Goal: Transaction & Acquisition: Download file/media

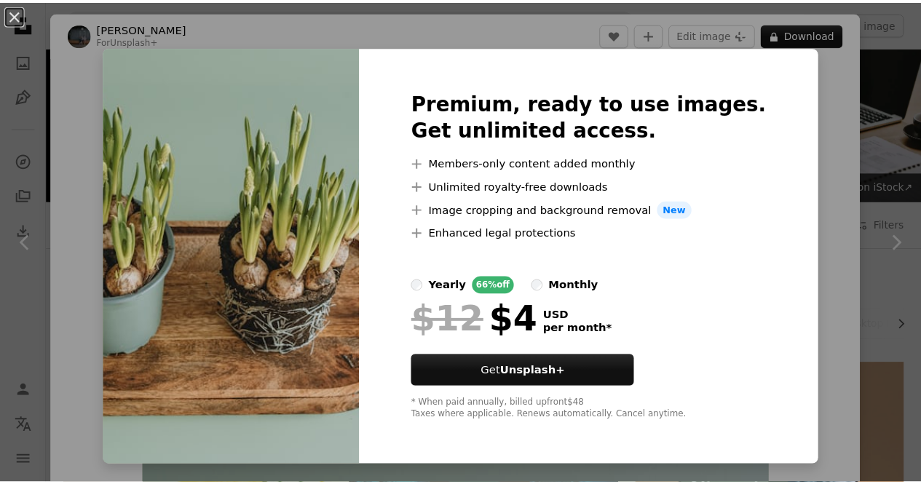
scroll to position [2524, 0]
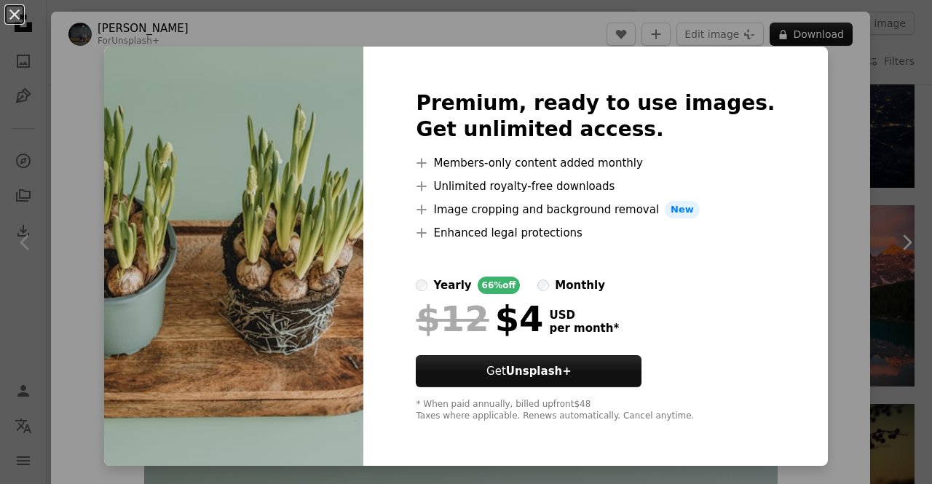
click at [840, 92] on div "An X shape Premium, ready to use images. Get unlimited access. A plus sign Memb…" at bounding box center [466, 242] width 932 height 484
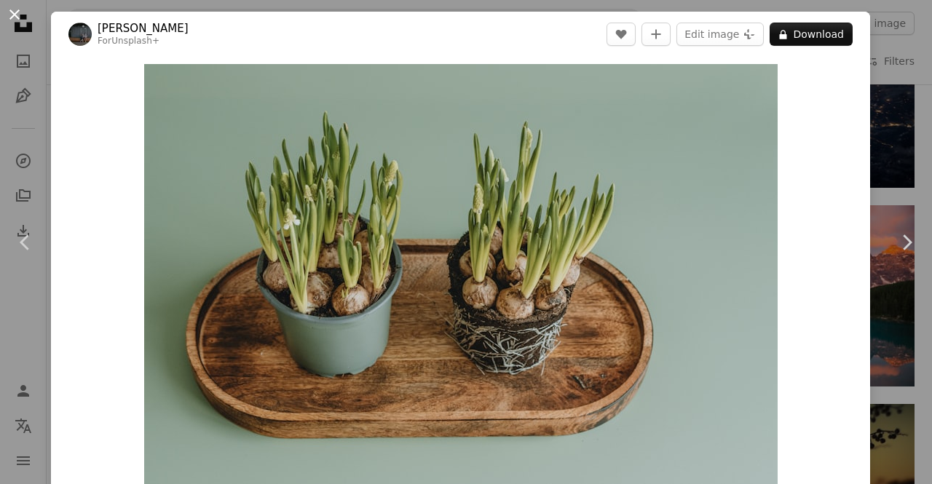
click at [9, 12] on button "An X shape" at bounding box center [14, 14] width 17 height 17
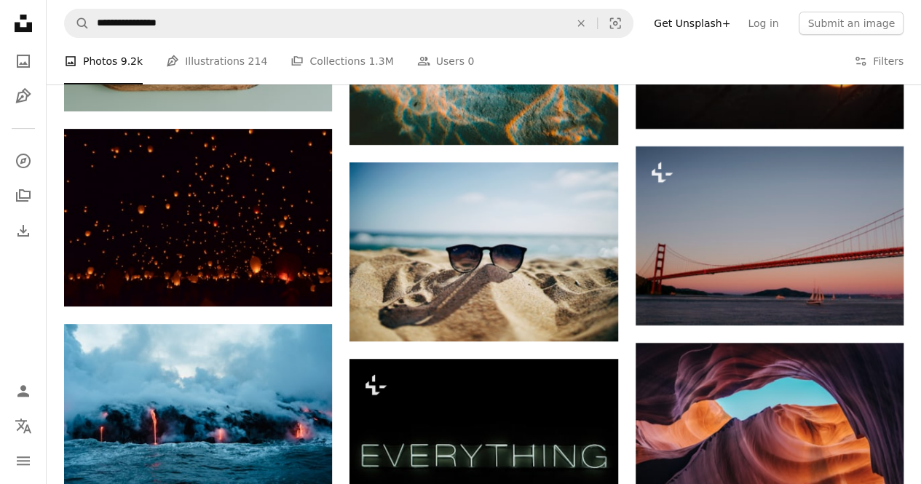
scroll to position [3372, 0]
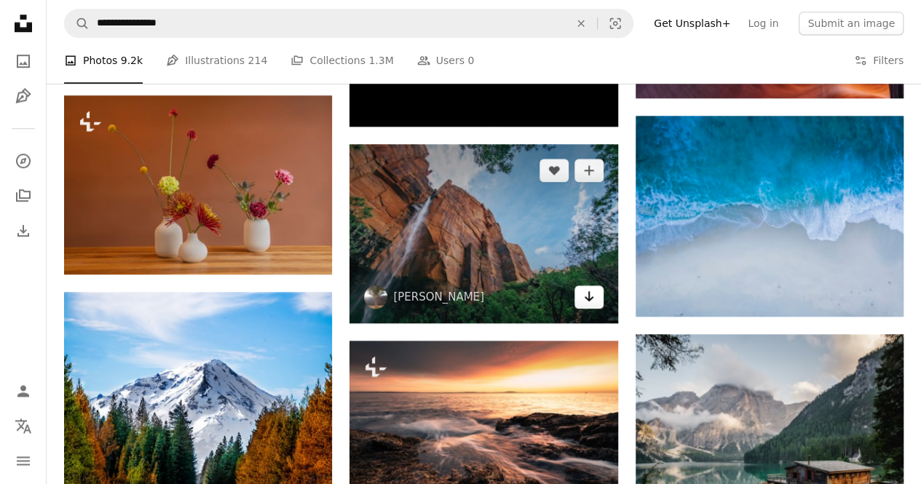
click at [585, 293] on icon "Arrow pointing down" at bounding box center [589, 296] width 12 height 17
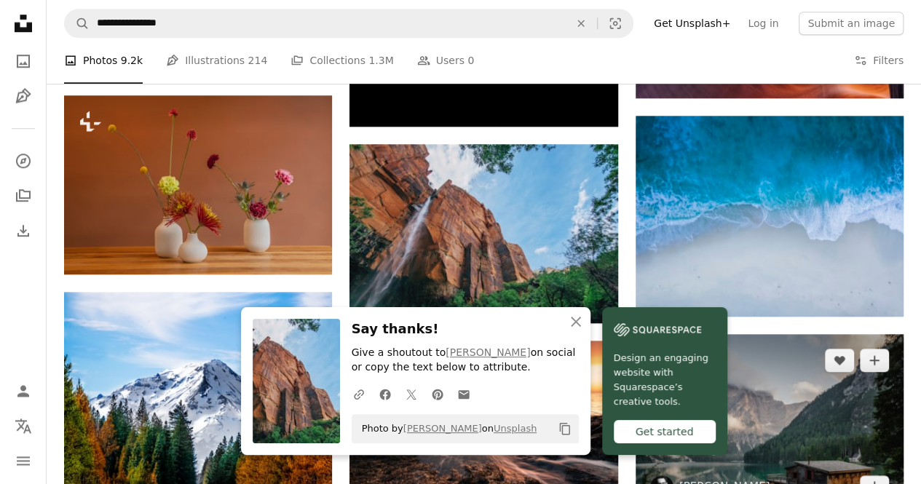
click at [817, 400] on img at bounding box center [770, 423] width 268 height 179
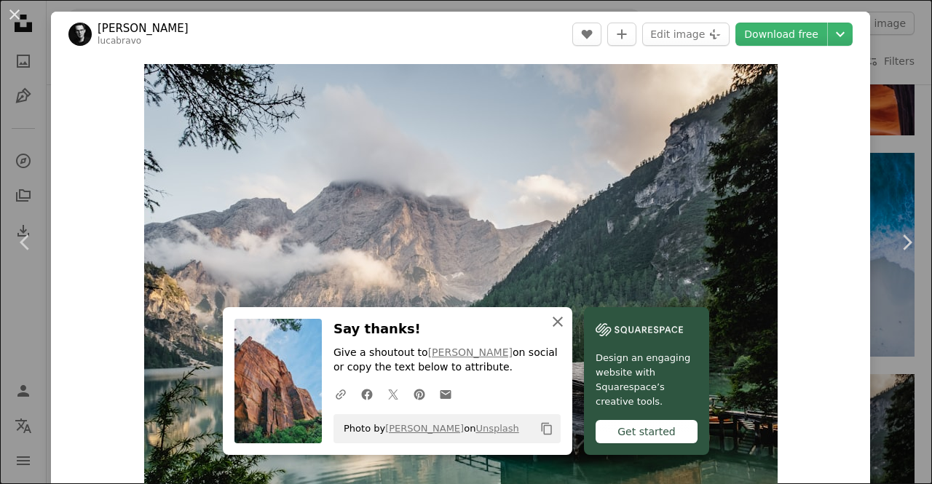
click at [551, 326] on icon "An X shape" at bounding box center [557, 321] width 17 height 17
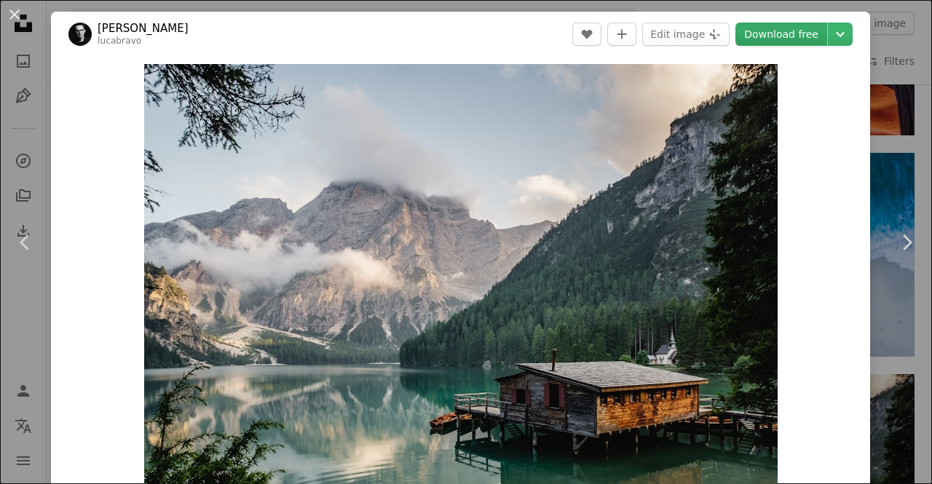
click at [791, 36] on link "Download free" at bounding box center [782, 34] width 92 height 23
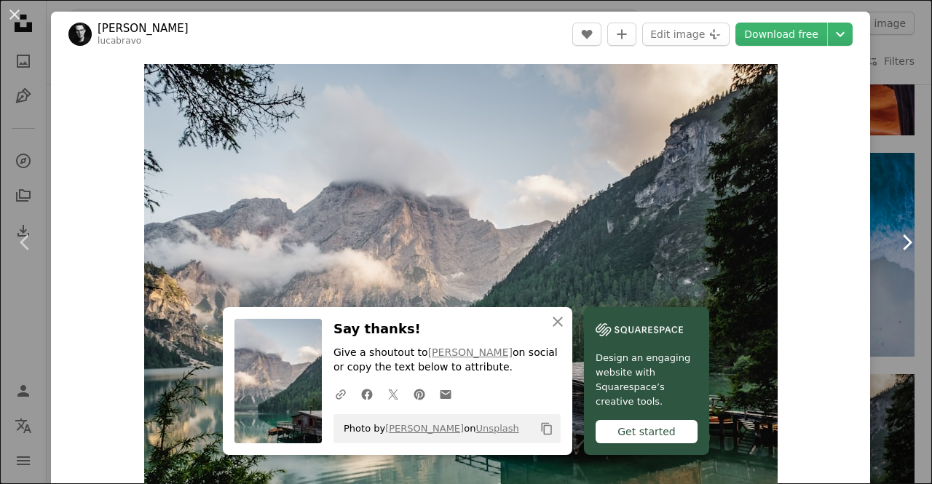
click at [895, 242] on icon "Chevron right" at bounding box center [906, 242] width 23 height 23
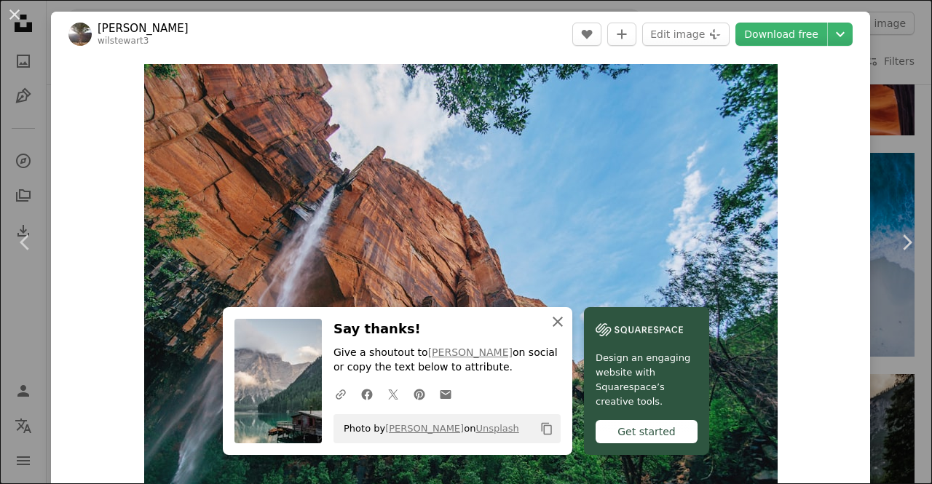
click at [551, 326] on icon "An X shape" at bounding box center [557, 321] width 17 height 17
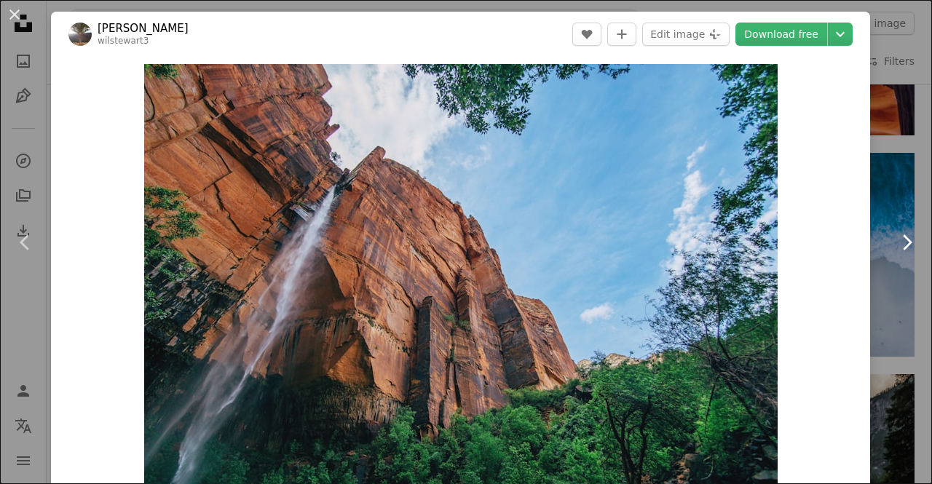
click at [895, 241] on icon "Chevron right" at bounding box center [906, 242] width 23 height 23
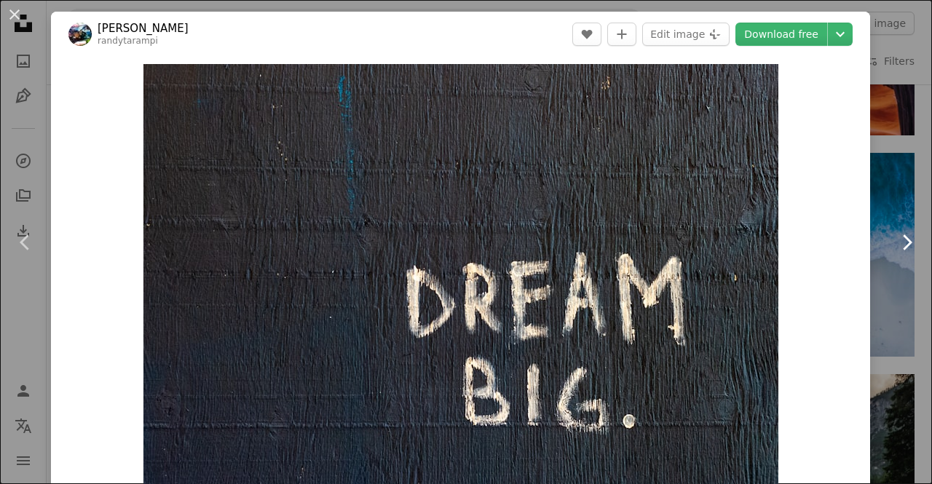
click at [895, 241] on icon "Chevron right" at bounding box center [906, 242] width 23 height 23
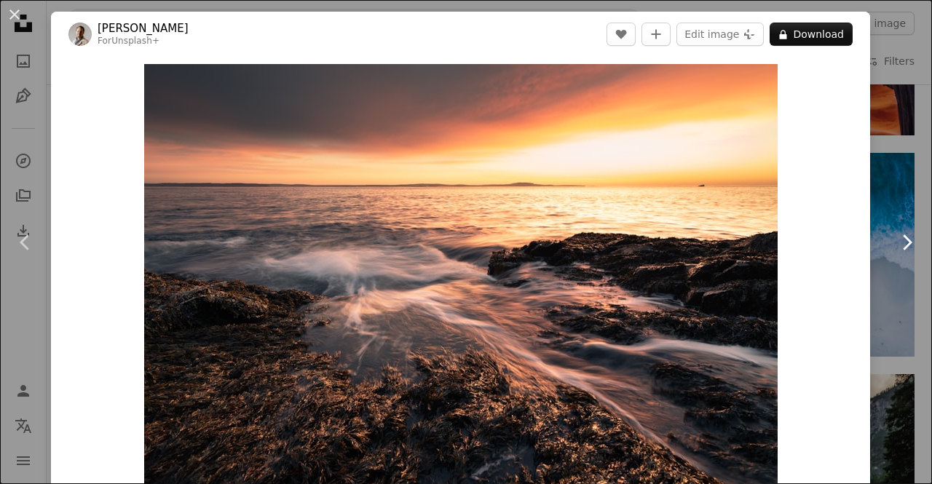
click at [895, 241] on icon "Chevron right" at bounding box center [906, 242] width 23 height 23
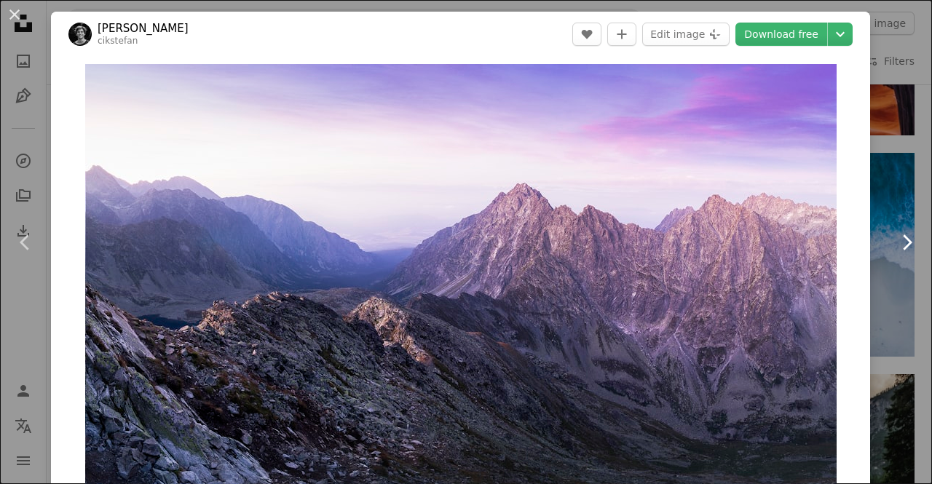
click at [895, 241] on icon "Chevron right" at bounding box center [906, 242] width 23 height 23
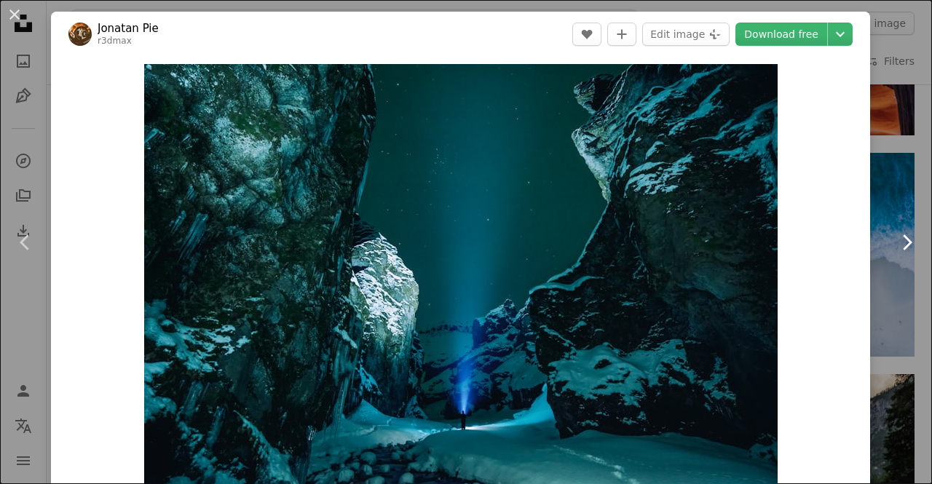
click at [895, 241] on icon "Chevron right" at bounding box center [906, 242] width 23 height 23
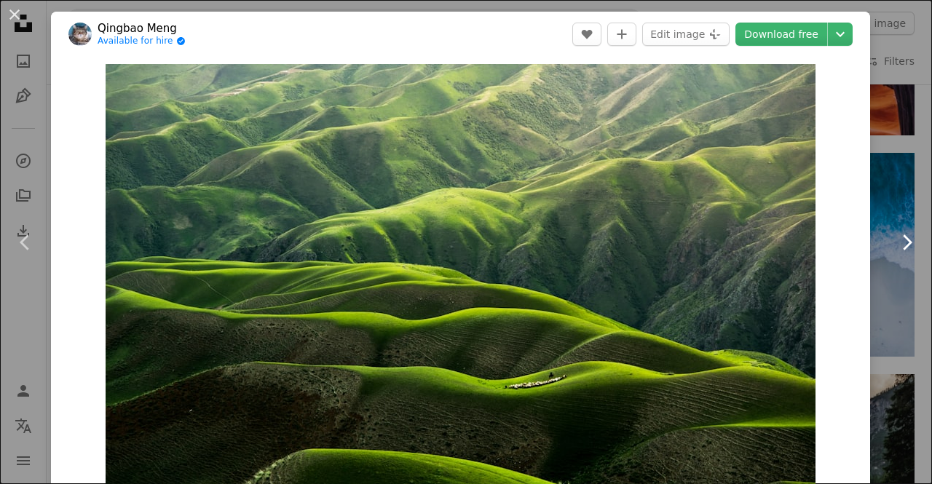
click at [895, 241] on icon "Chevron right" at bounding box center [906, 242] width 23 height 23
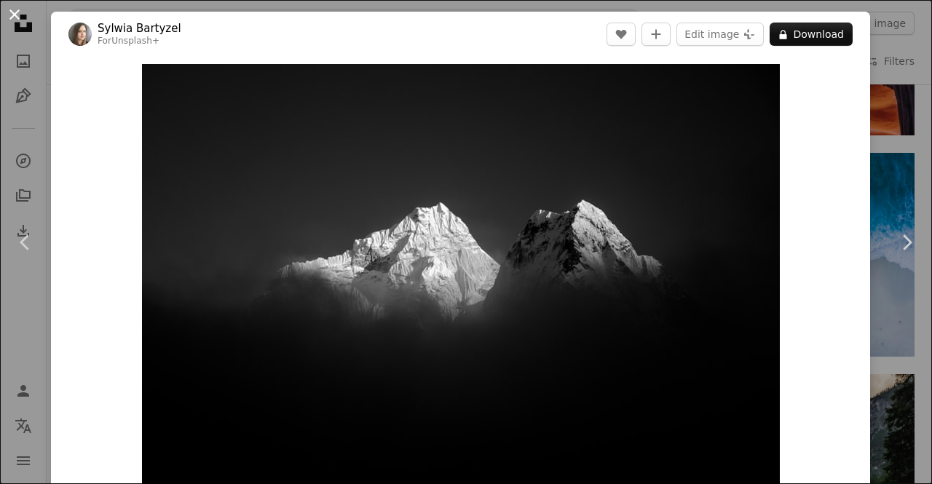
click at [12, 17] on button "An X shape" at bounding box center [14, 14] width 17 height 17
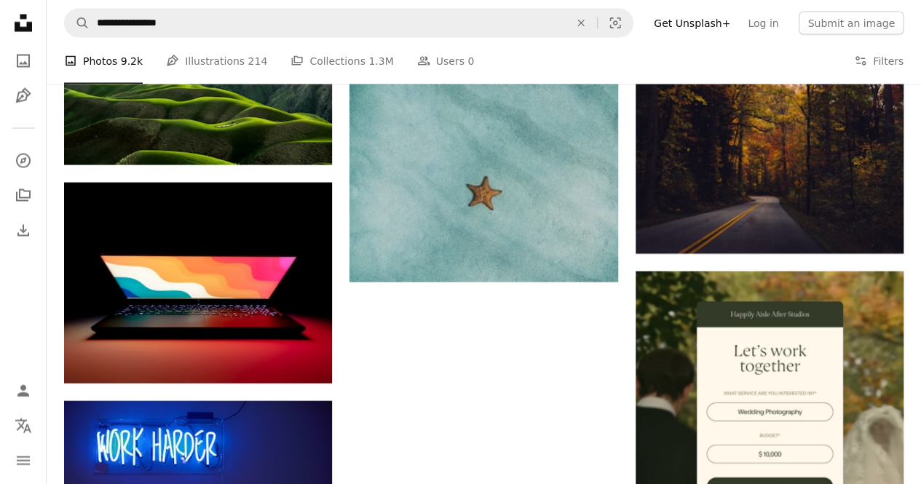
scroll to position [3796, 0]
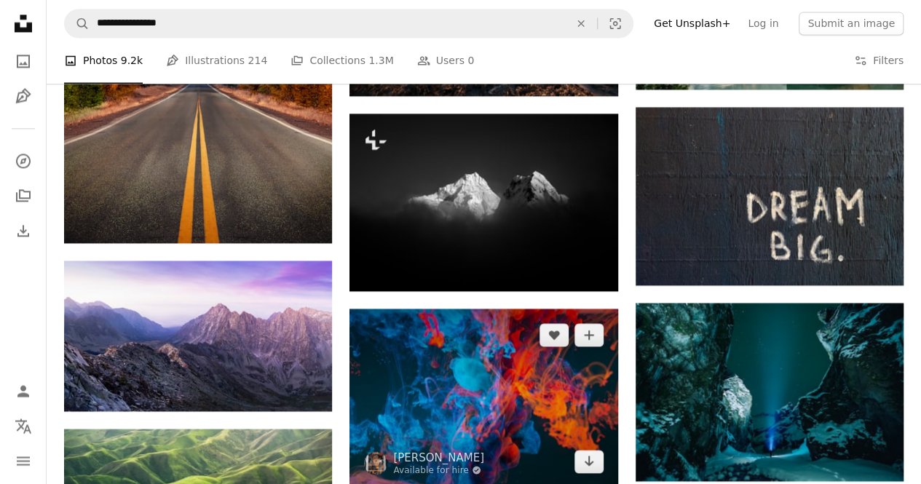
click at [519, 412] on img at bounding box center [484, 398] width 268 height 179
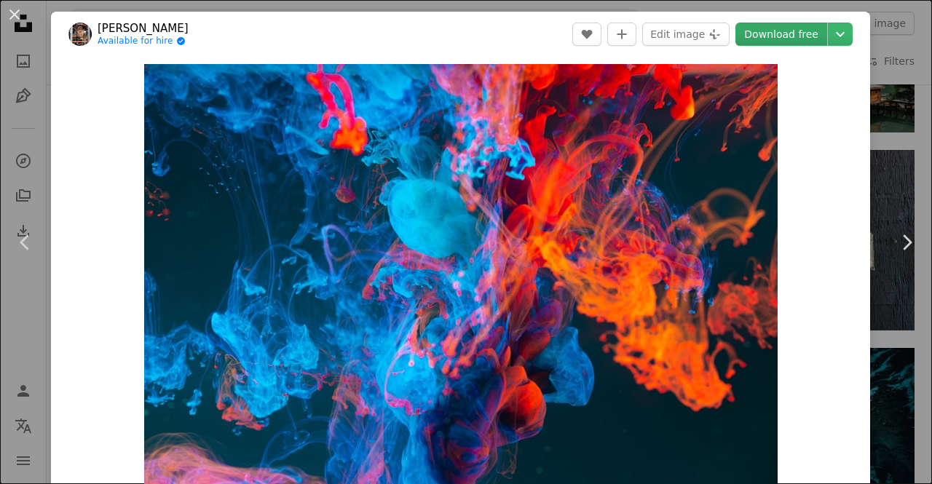
click at [802, 33] on link "Download free" at bounding box center [782, 34] width 92 height 23
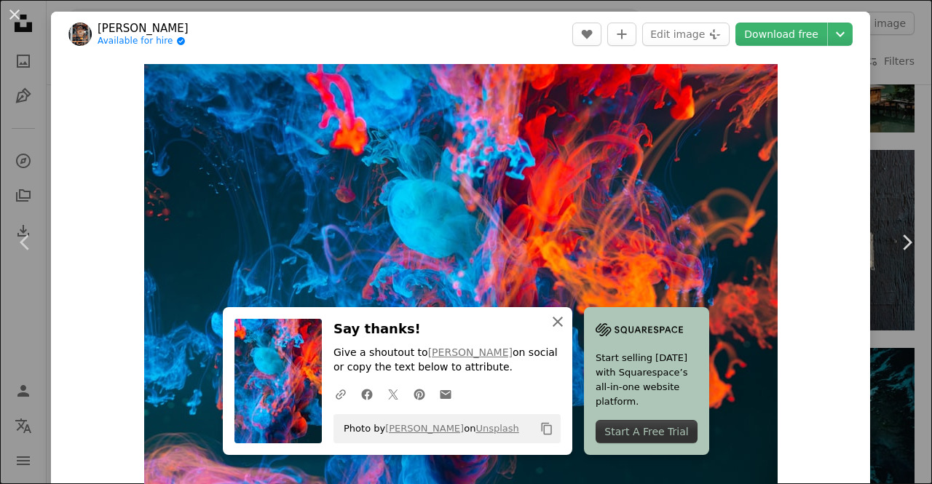
click at [549, 324] on icon "An X shape" at bounding box center [557, 321] width 17 height 17
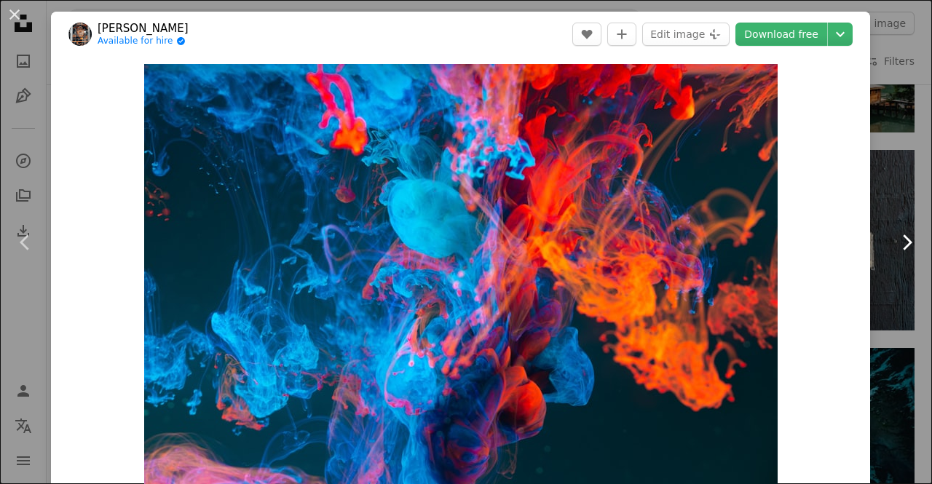
click at [895, 245] on icon "Chevron right" at bounding box center [906, 242] width 23 height 23
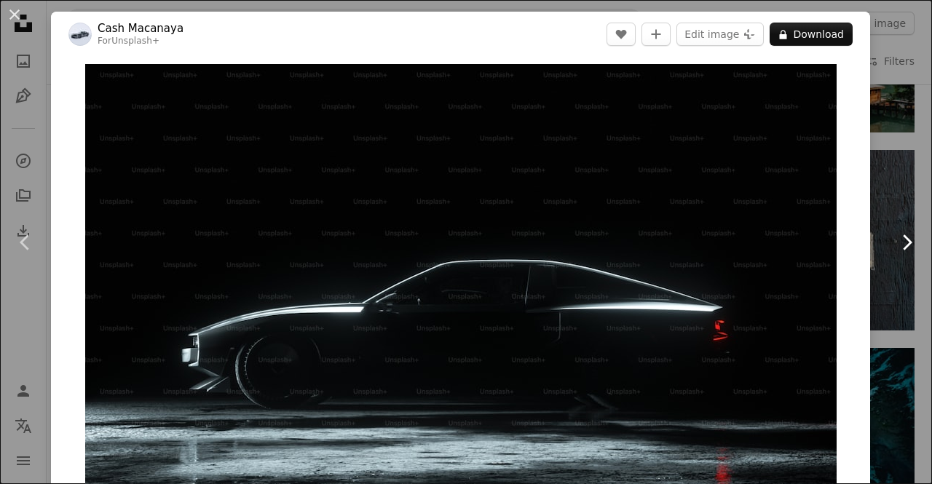
click at [895, 245] on icon "Chevron right" at bounding box center [906, 242] width 23 height 23
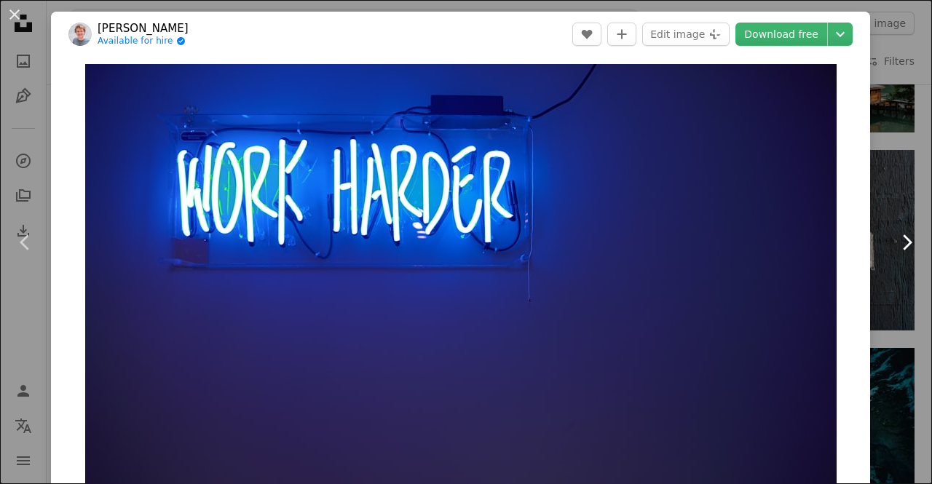
click at [895, 245] on icon "Chevron right" at bounding box center [906, 242] width 23 height 23
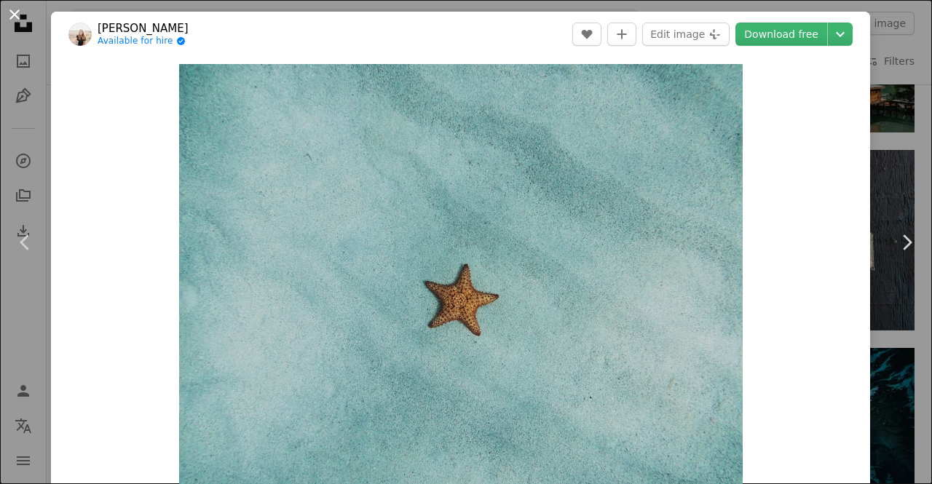
click at [15, 15] on button "An X shape" at bounding box center [14, 14] width 17 height 17
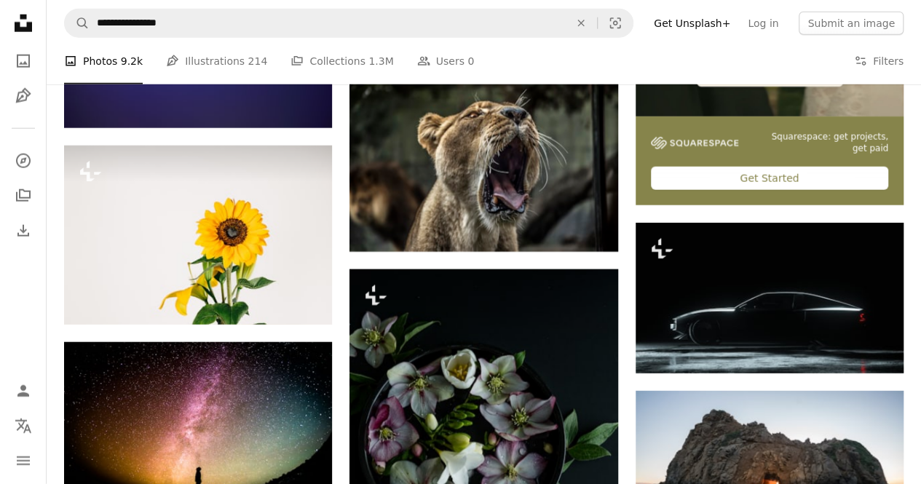
scroll to position [5067, 0]
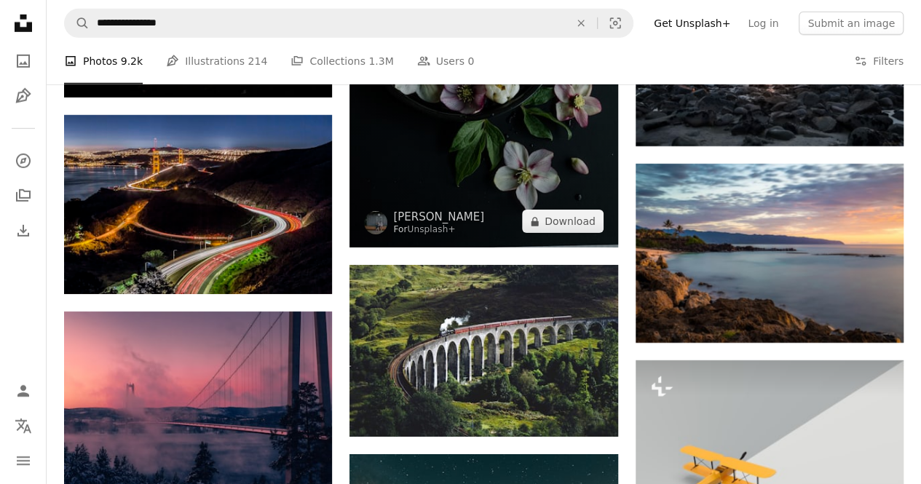
click at [569, 202] on img at bounding box center [484, 47] width 268 height 402
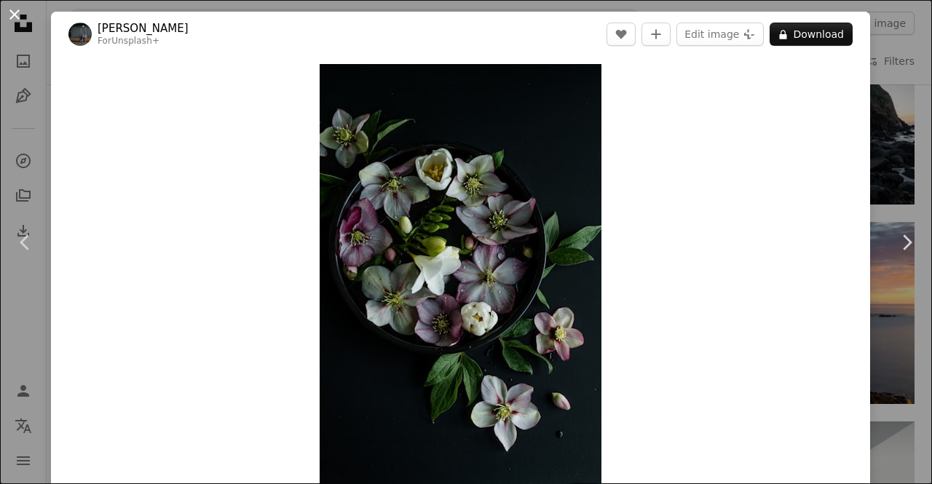
click at [19, 11] on button "An X shape" at bounding box center [14, 14] width 17 height 17
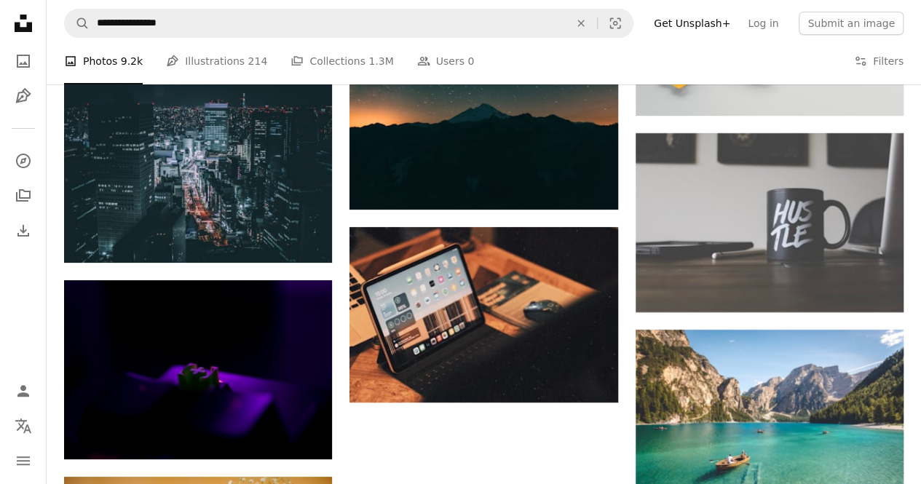
scroll to position [5067, 0]
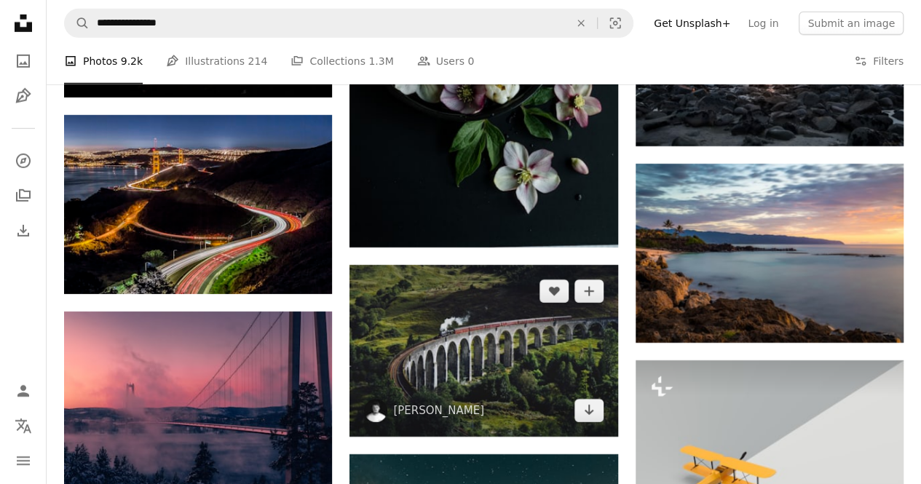
click at [538, 347] on img at bounding box center [484, 351] width 268 height 172
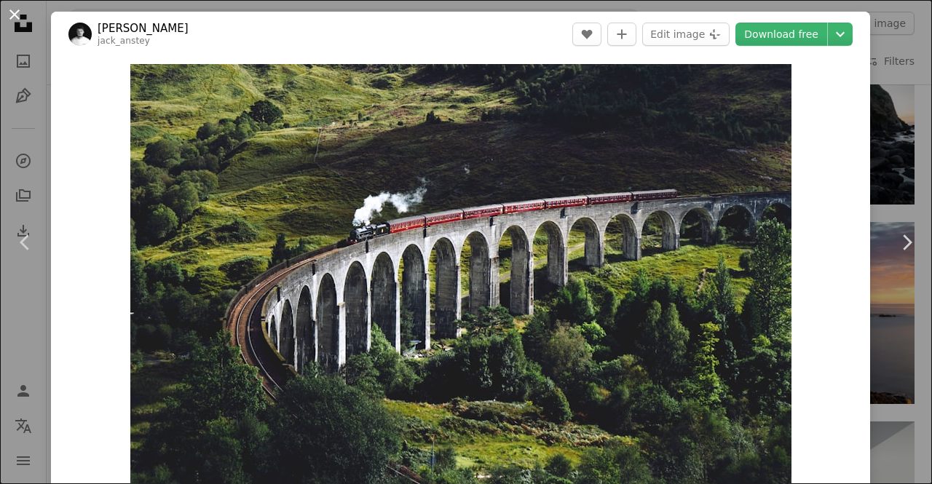
click at [16, 11] on button "An X shape" at bounding box center [14, 14] width 17 height 17
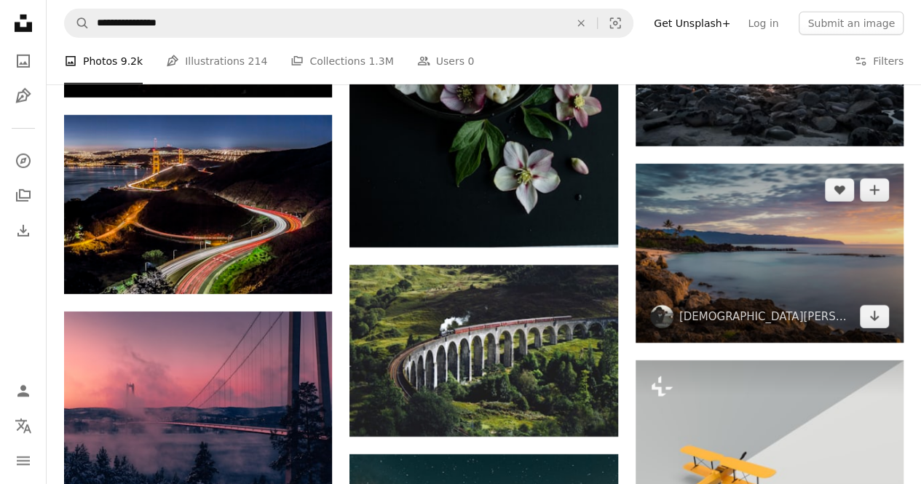
click at [763, 259] on img at bounding box center [770, 253] width 268 height 179
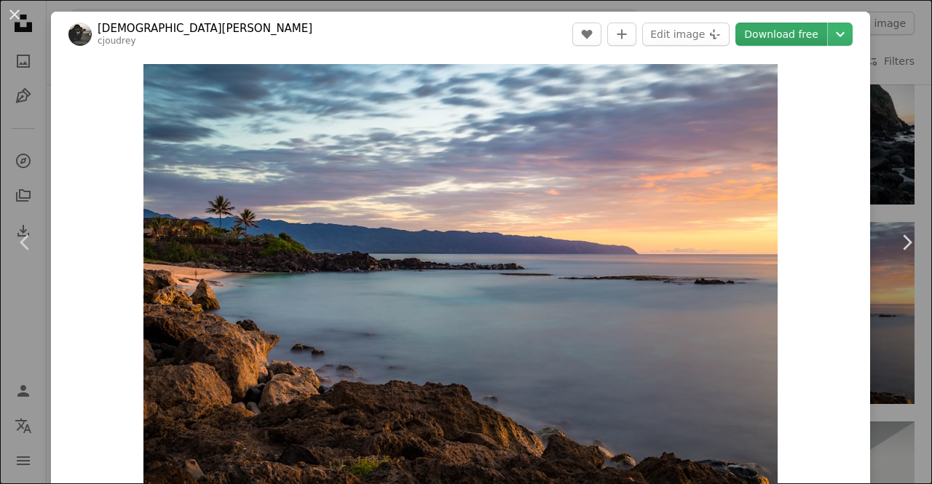
click at [791, 33] on link "Download free" at bounding box center [782, 34] width 92 height 23
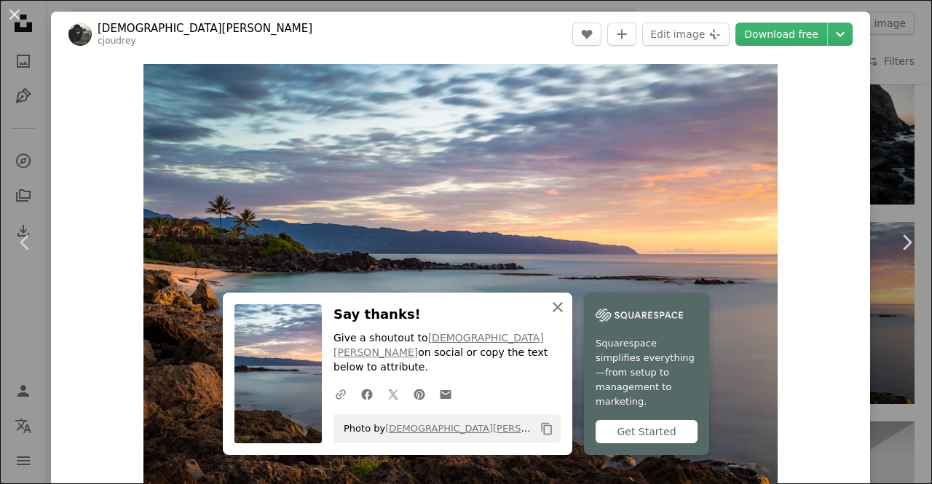
click at [555, 312] on icon "button" at bounding box center [558, 307] width 10 height 10
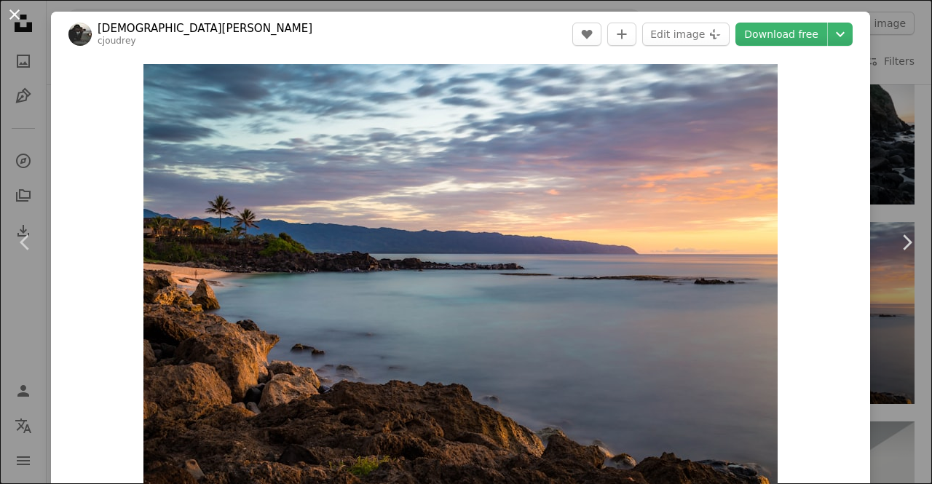
click at [9, 15] on button "An X shape" at bounding box center [14, 14] width 17 height 17
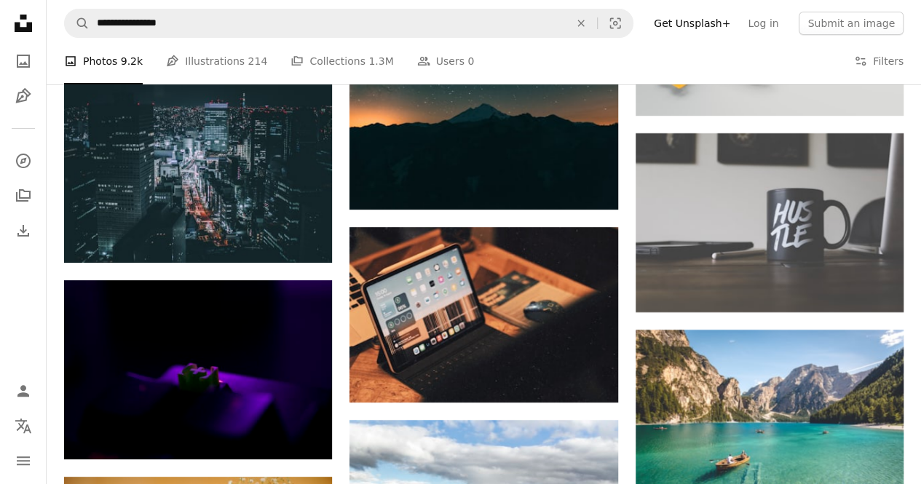
scroll to position [5067, 0]
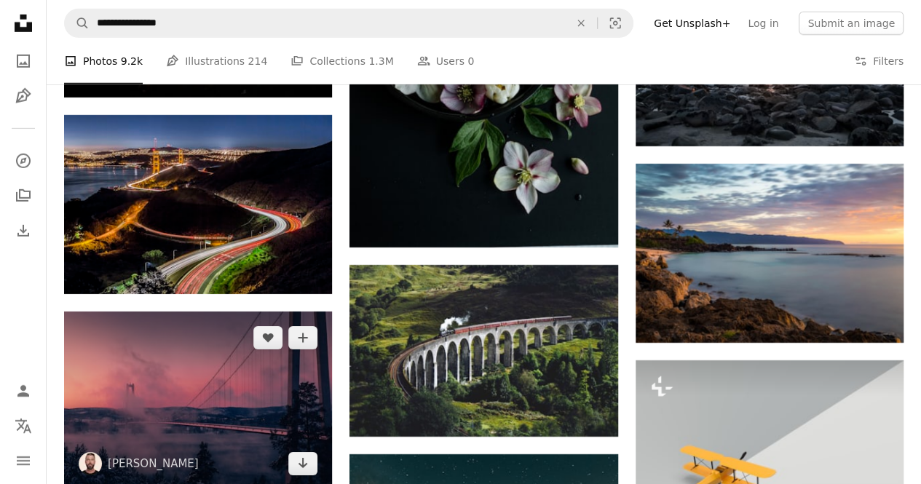
click at [234, 371] on img at bounding box center [198, 401] width 268 height 179
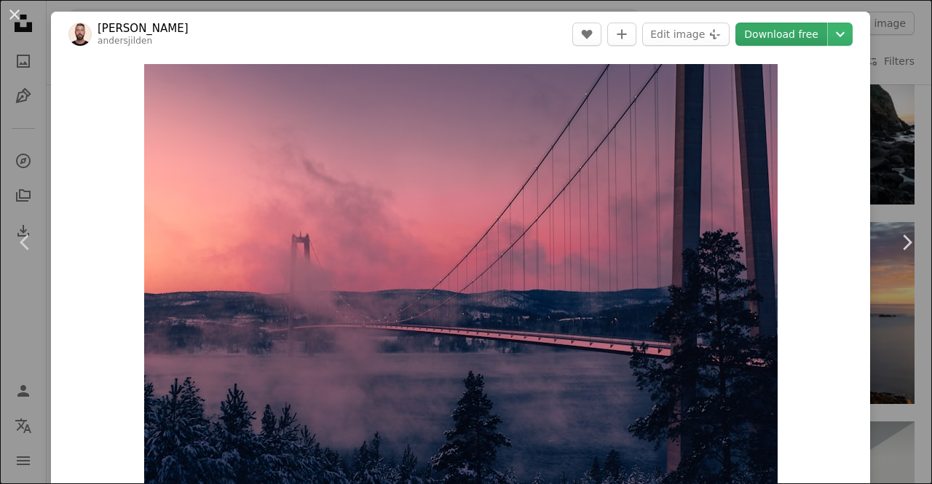
click at [797, 27] on link "Download free" at bounding box center [782, 34] width 92 height 23
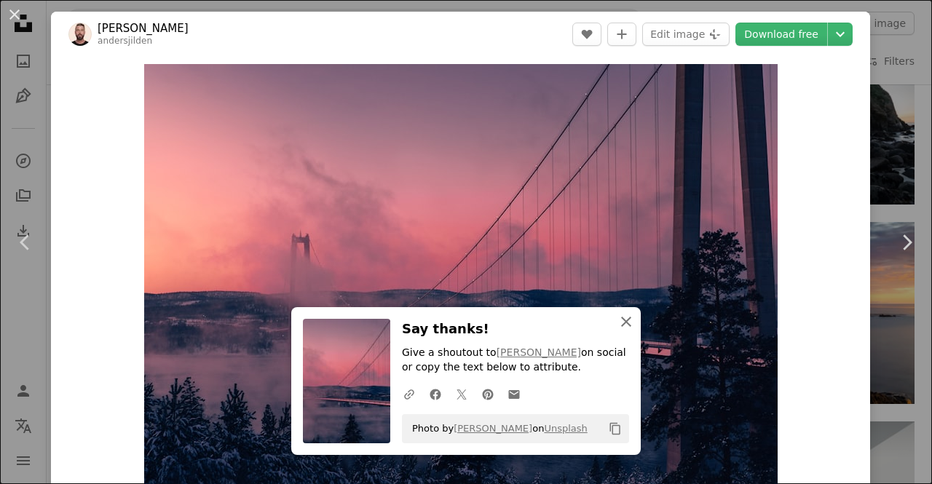
click at [622, 326] on icon "An X shape" at bounding box center [626, 321] width 17 height 17
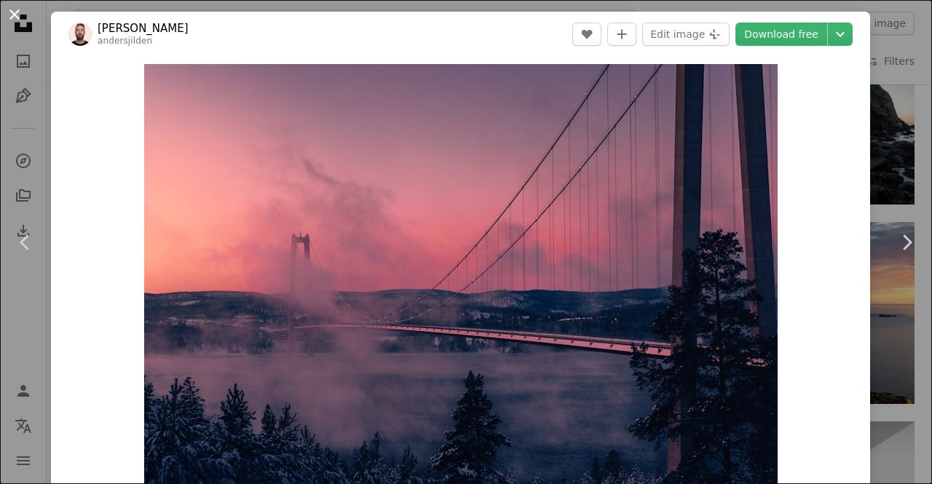
click at [11, 12] on button "An X shape" at bounding box center [14, 14] width 17 height 17
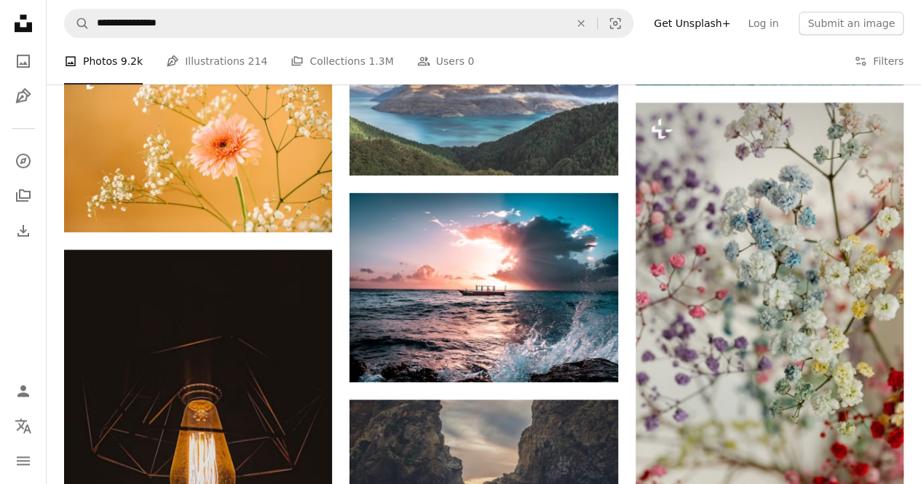
scroll to position [6339, 0]
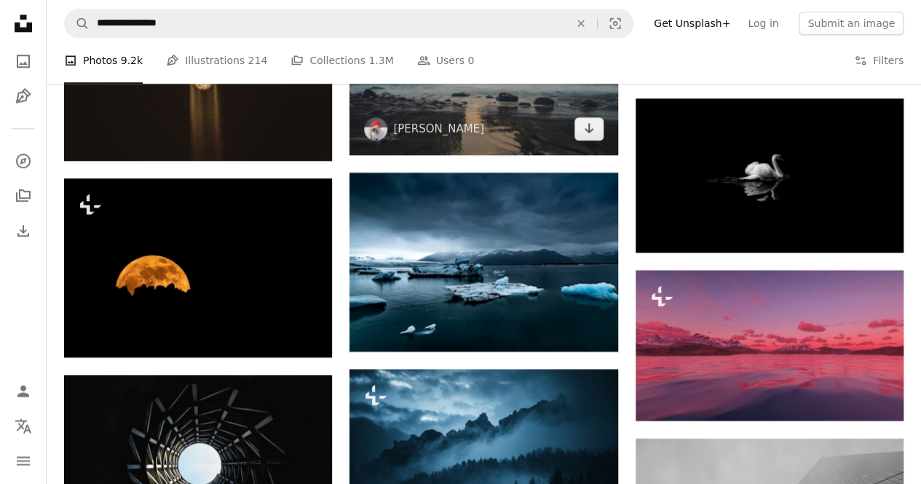
click at [537, 112] on img at bounding box center [484, 65] width 268 height 179
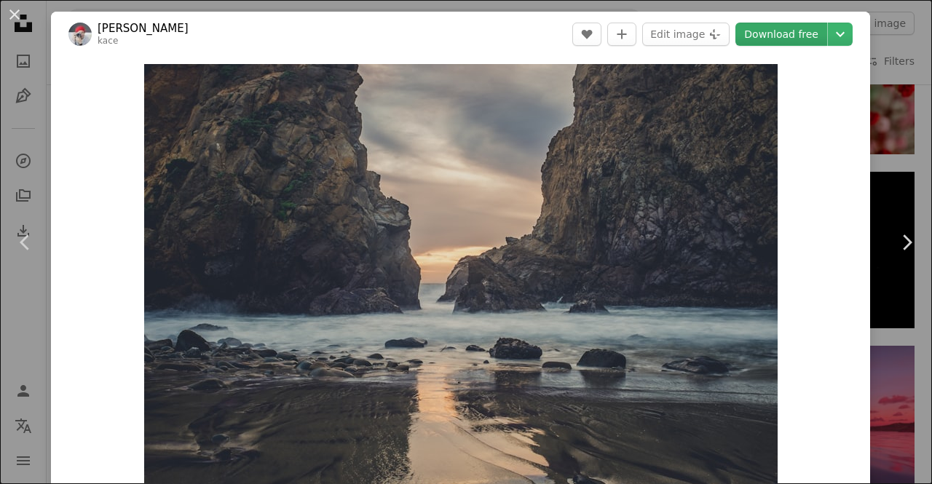
click at [750, 32] on link "Download free" at bounding box center [782, 34] width 92 height 23
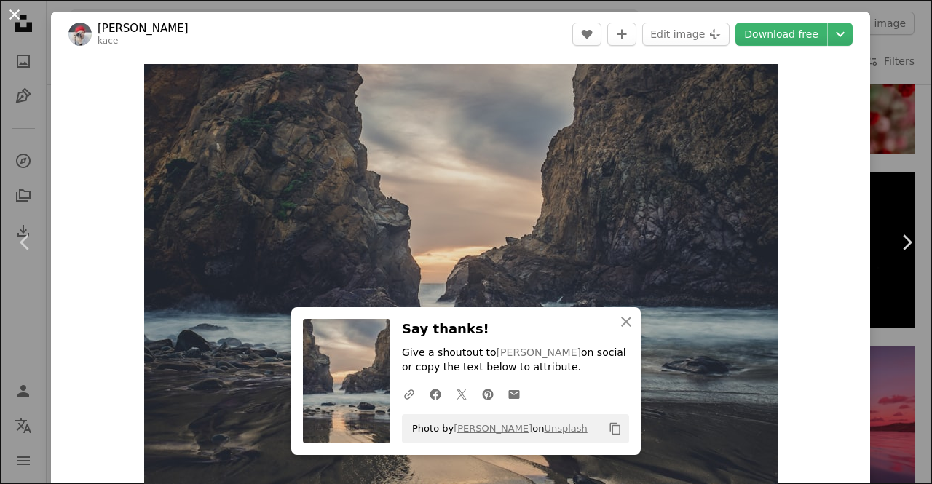
click at [12, 6] on button "An X shape" at bounding box center [14, 14] width 17 height 17
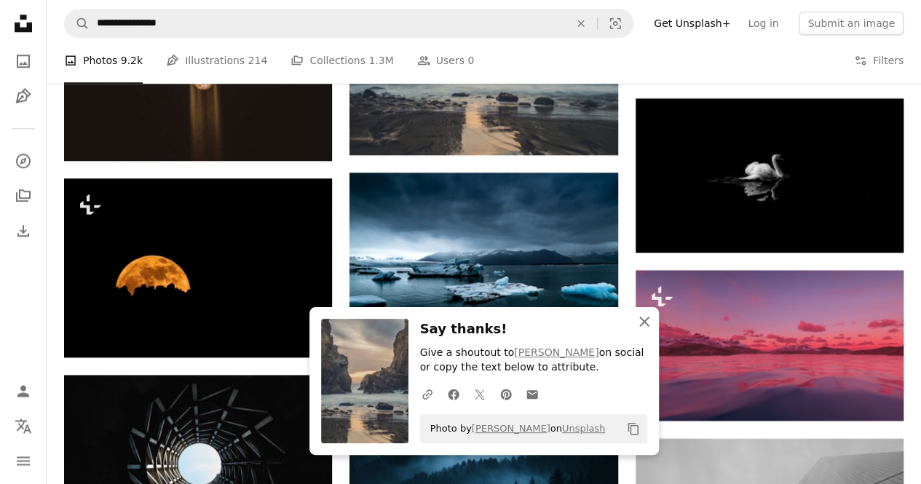
click at [642, 326] on icon "An X shape" at bounding box center [644, 321] width 17 height 17
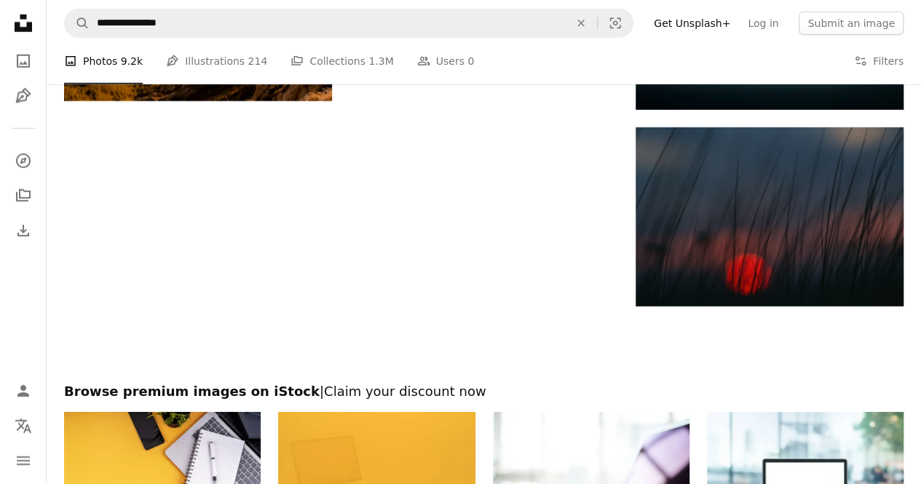
scroll to position [7186, 0]
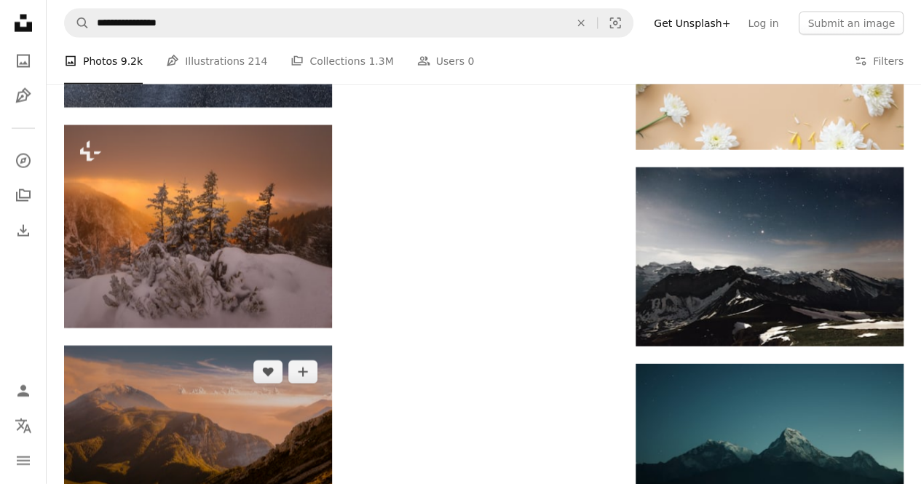
click at [197, 412] on img at bounding box center [198, 435] width 268 height 179
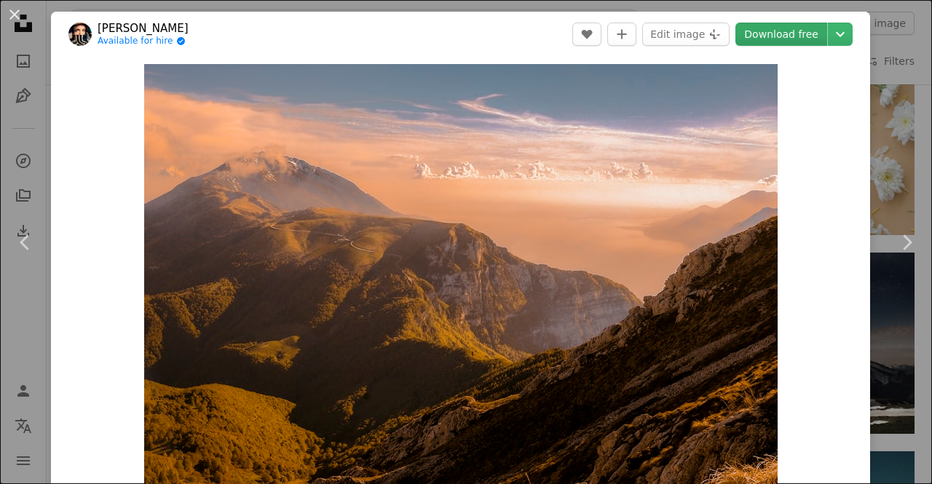
click at [781, 28] on link "Download free" at bounding box center [782, 34] width 92 height 23
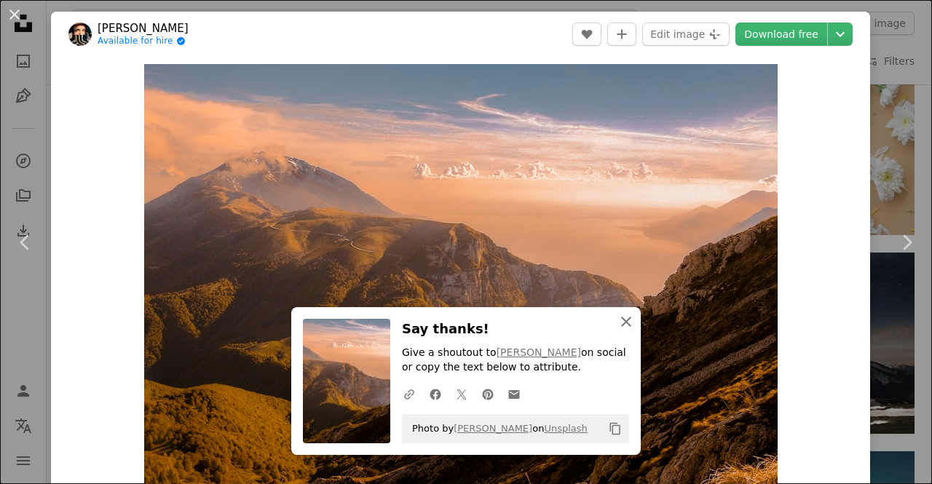
click at [625, 323] on icon "An X shape" at bounding box center [626, 321] width 17 height 17
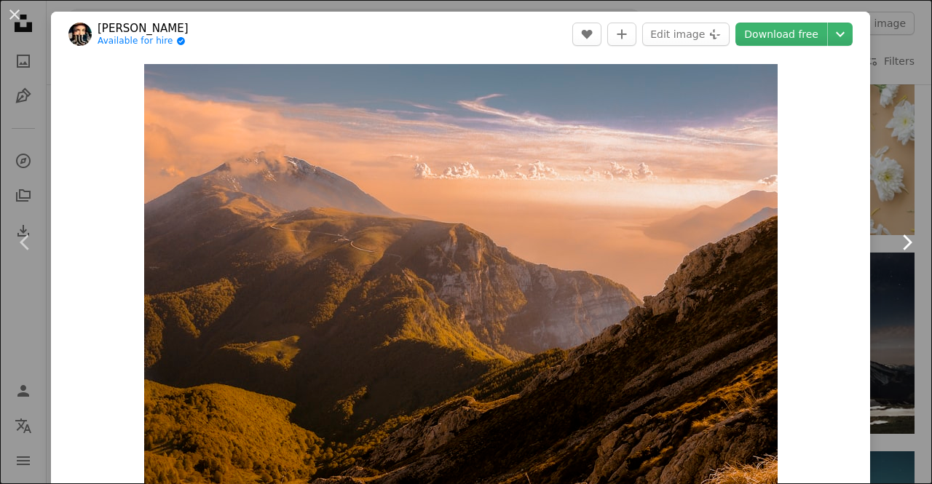
click at [903, 243] on icon at bounding box center [907, 241] width 9 height 15
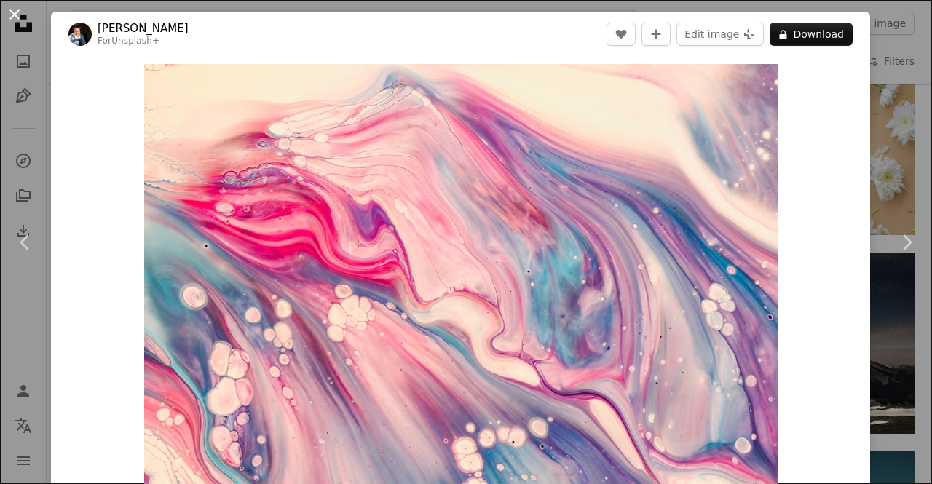
click at [13, 16] on button "An X shape" at bounding box center [14, 14] width 17 height 17
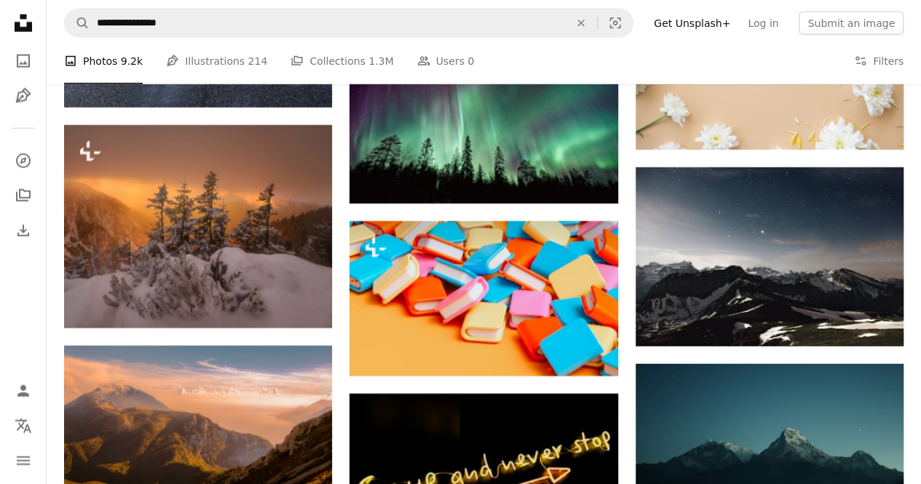
scroll to position [7610, 0]
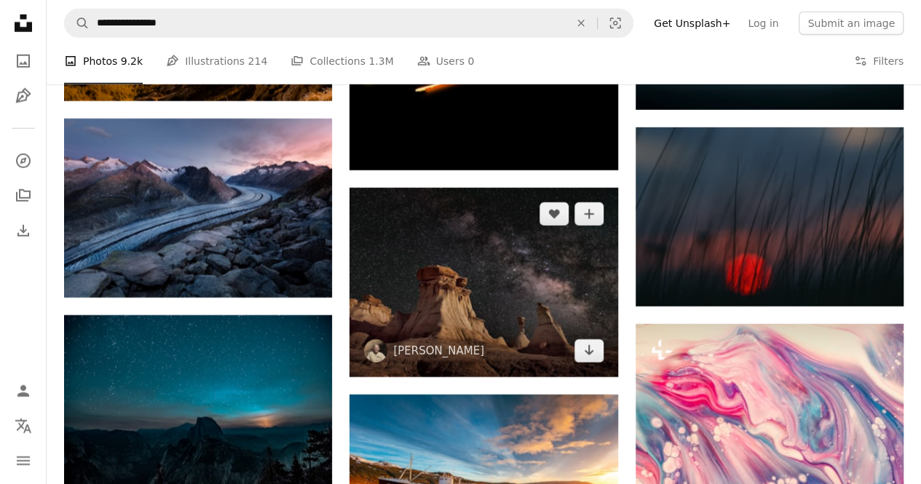
click at [565, 272] on img at bounding box center [484, 283] width 268 height 190
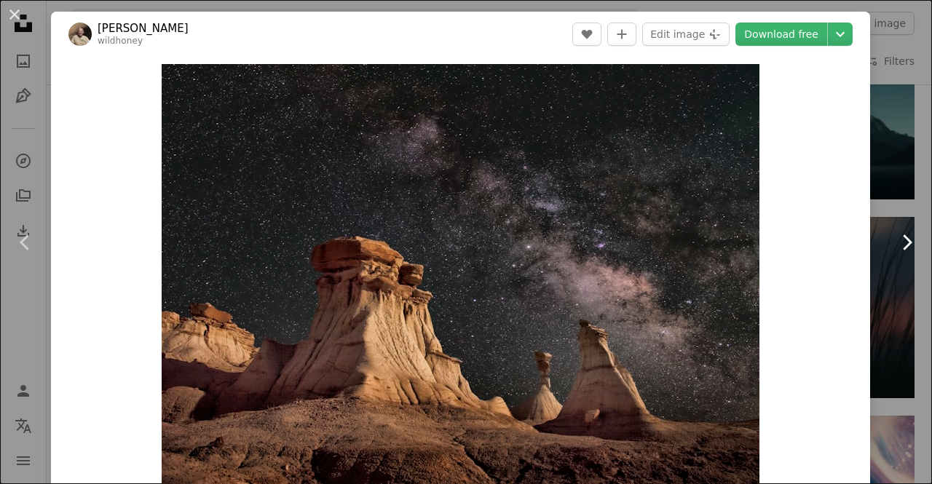
click at [903, 243] on icon at bounding box center [907, 241] width 9 height 15
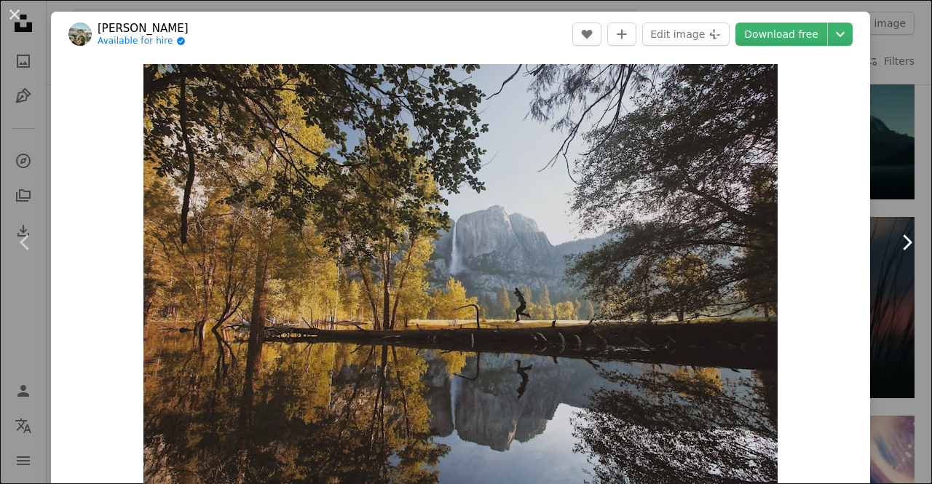
click at [903, 243] on icon at bounding box center [907, 241] width 9 height 15
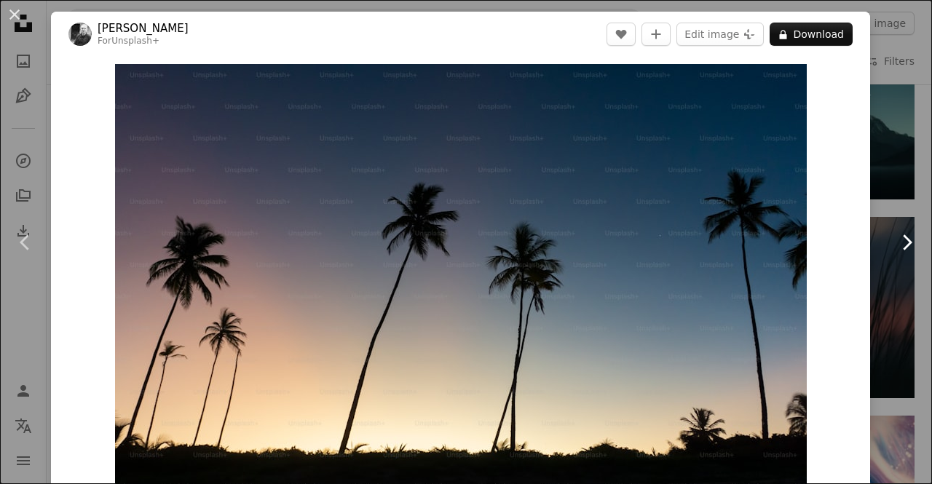
click at [903, 243] on icon at bounding box center [907, 241] width 9 height 15
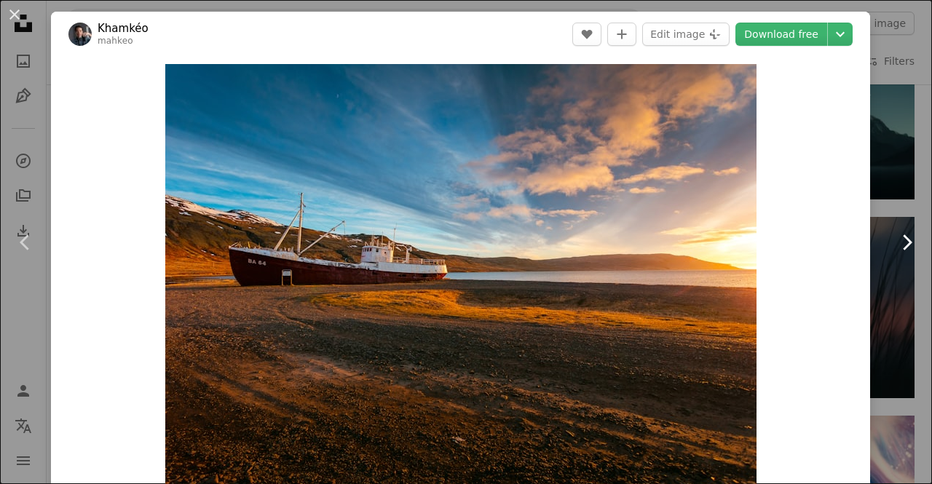
click at [903, 243] on icon at bounding box center [907, 241] width 9 height 15
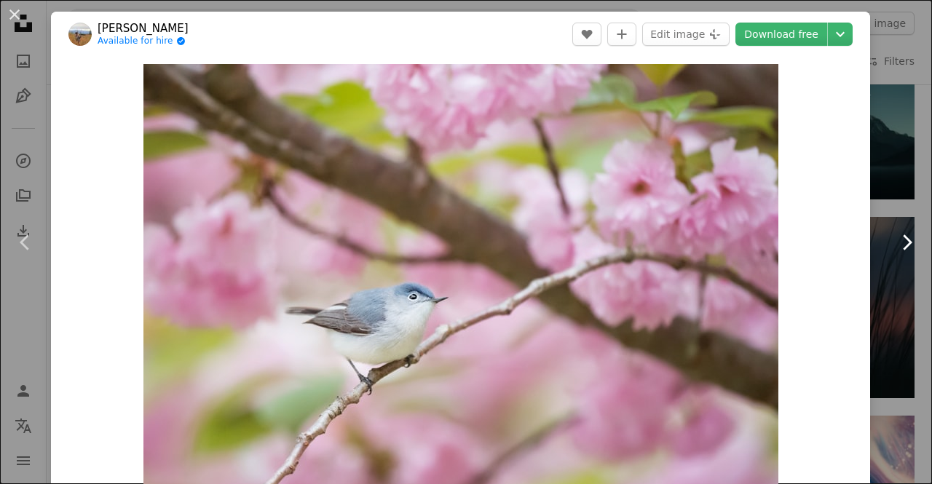
click at [903, 243] on icon at bounding box center [907, 241] width 9 height 15
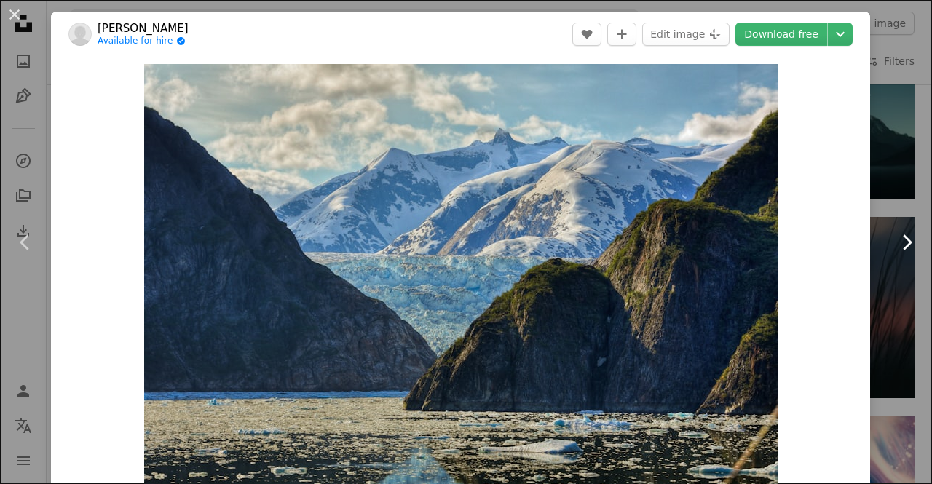
click at [903, 243] on icon at bounding box center [907, 241] width 9 height 15
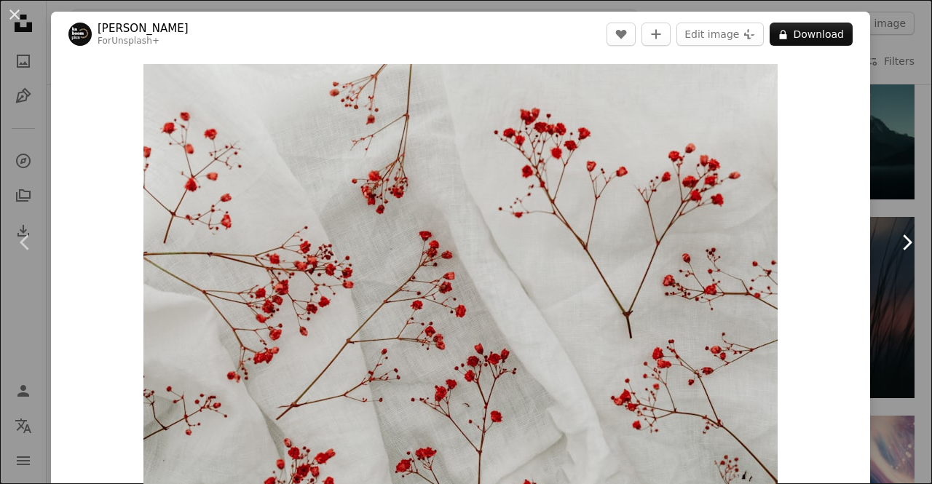
click at [903, 243] on icon at bounding box center [907, 241] width 9 height 15
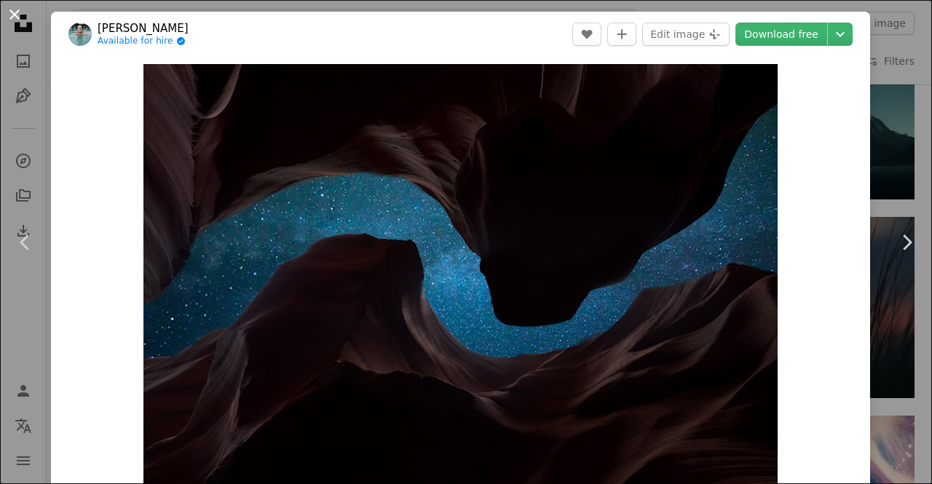
click at [12, 15] on button "An X shape" at bounding box center [14, 14] width 17 height 17
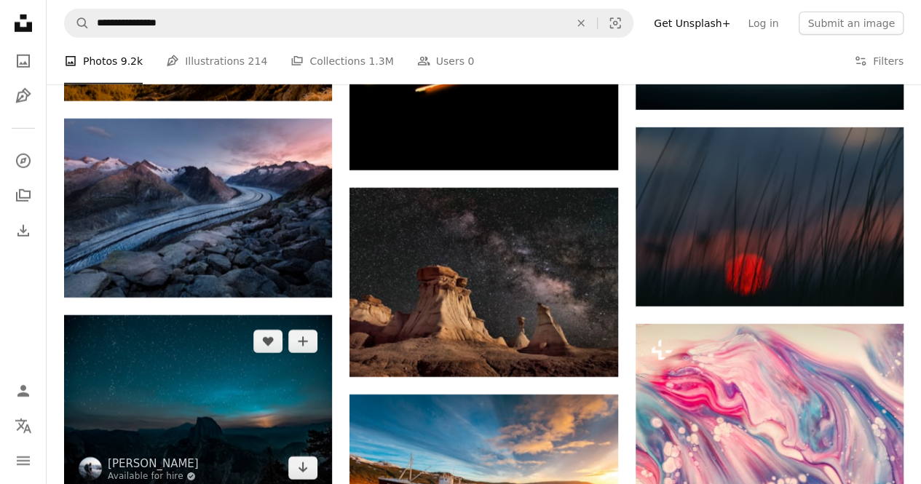
click at [287, 404] on img at bounding box center [198, 404] width 268 height 179
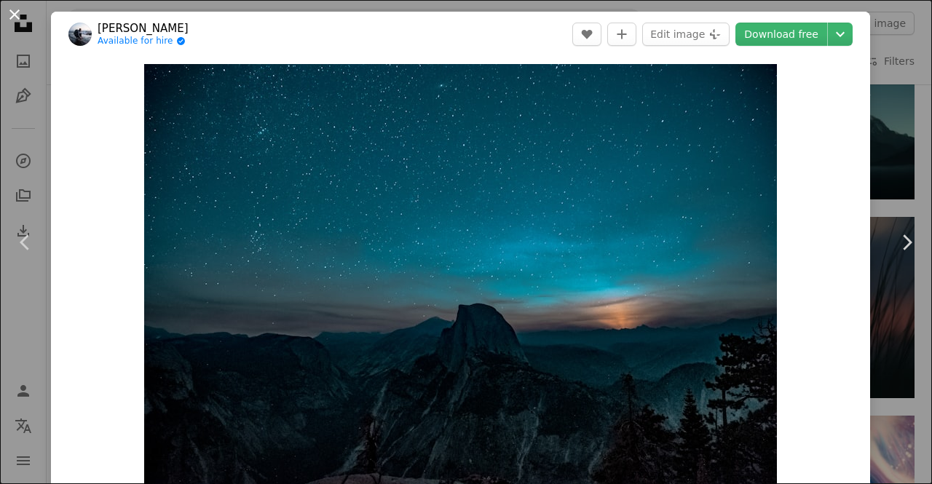
click at [7, 23] on button "An X shape" at bounding box center [14, 14] width 17 height 17
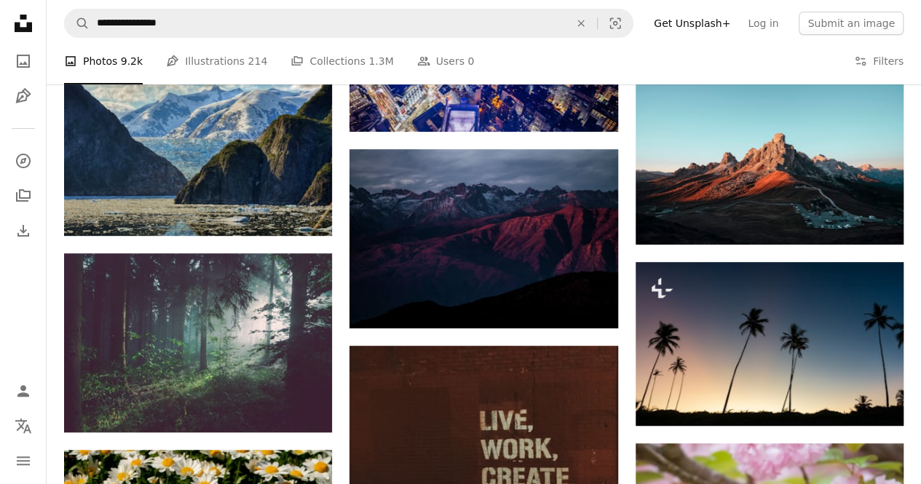
scroll to position [8882, 0]
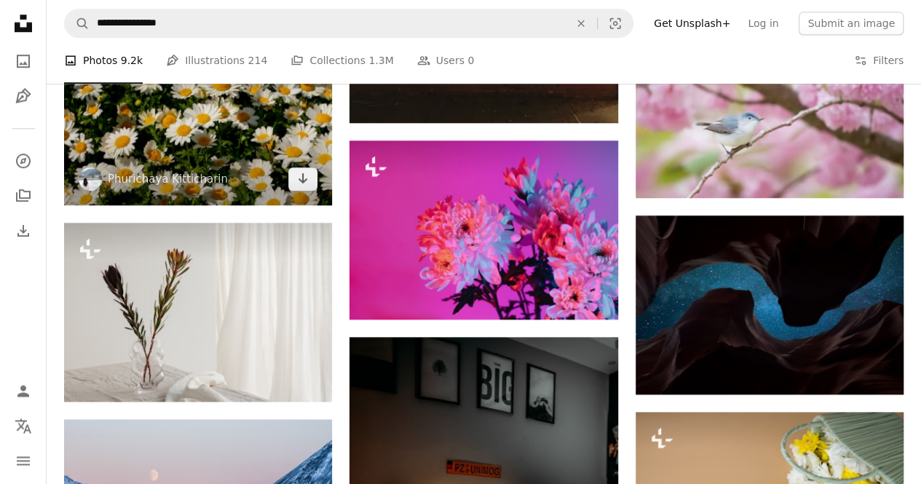
click at [269, 155] on img at bounding box center [198, 115] width 268 height 179
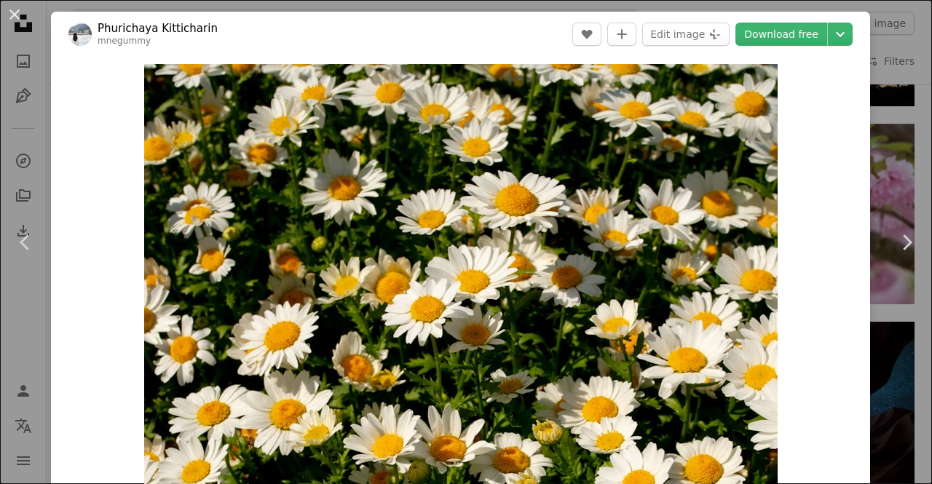
click at [845, 324] on div "Zoom in" at bounding box center [460, 275] width 819 height 437
click at [19, 11] on button "An X shape" at bounding box center [14, 14] width 17 height 17
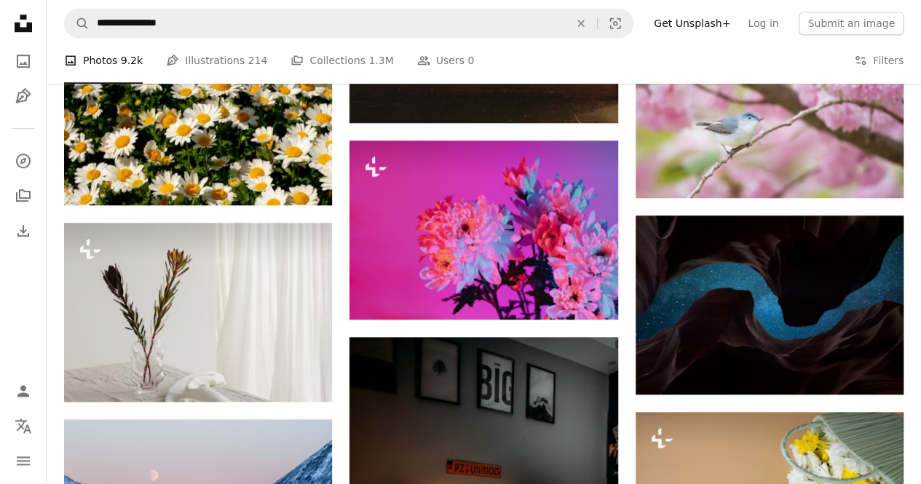
scroll to position [9306, 0]
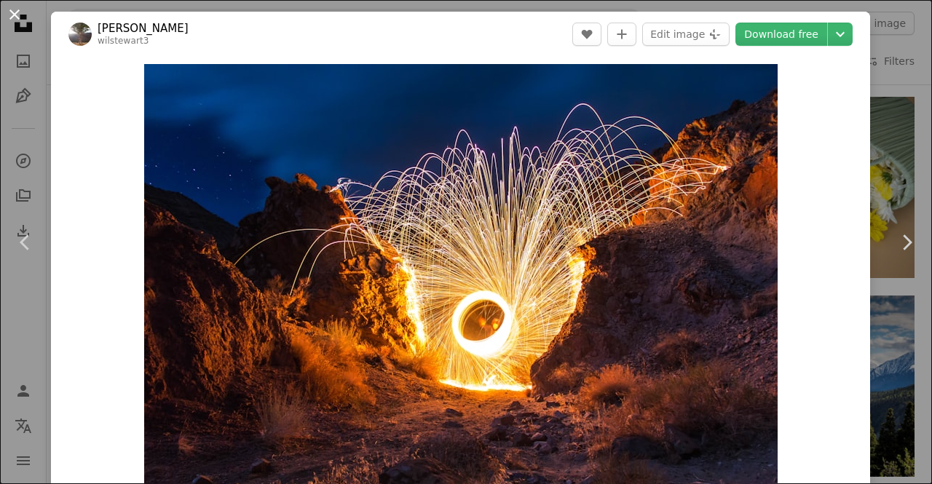
click at [15, 6] on button "An X shape" at bounding box center [14, 14] width 17 height 17
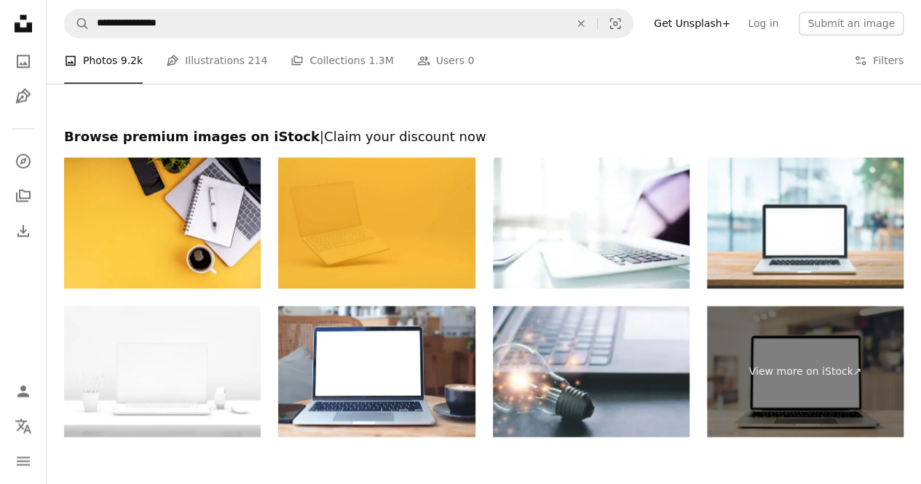
scroll to position [12487, 0]
